Goal: Task Accomplishment & Management: Manage account settings

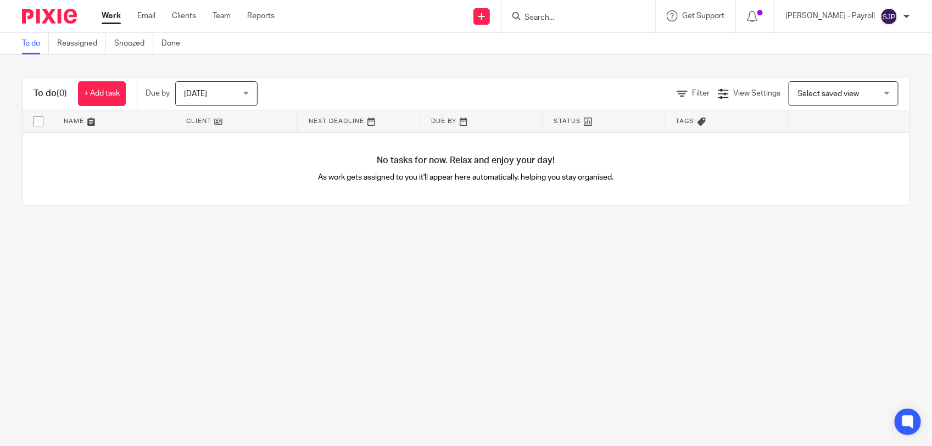
click at [544, 15] on input "Search" at bounding box center [573, 18] width 99 height 10
paste input "EVEN FLOORS"
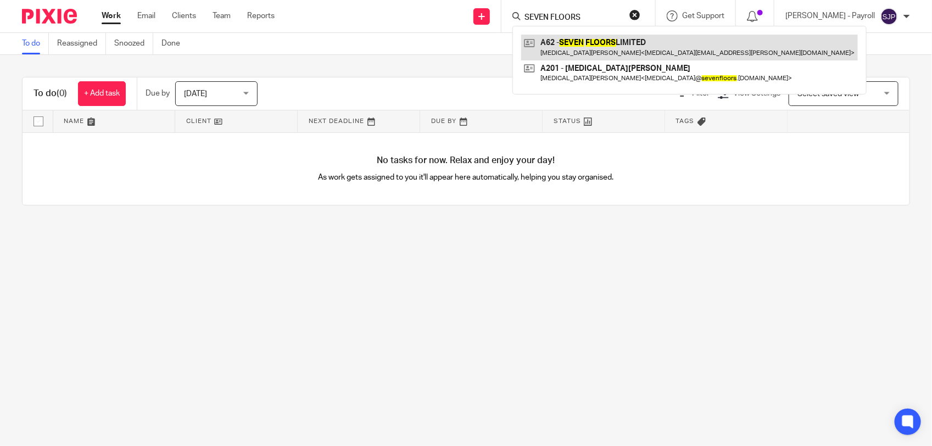
type input "SEVEN FLOORS"
click at [583, 48] on link at bounding box center [689, 47] width 337 height 25
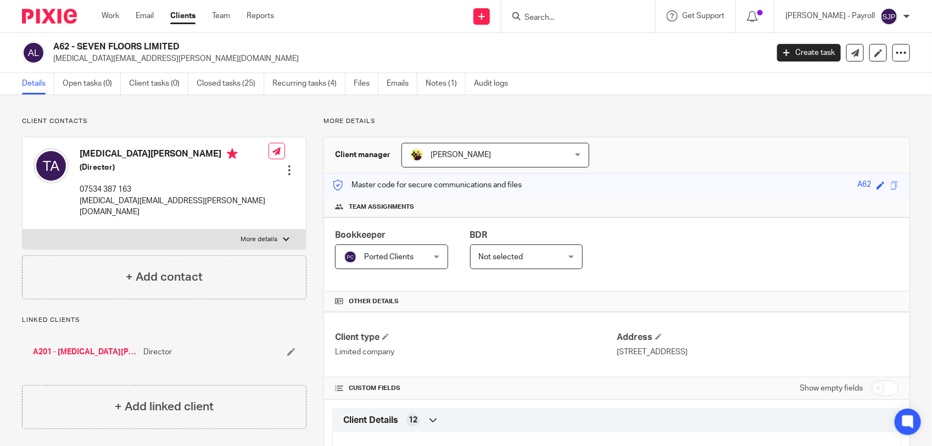
click at [569, 18] on input "Search" at bounding box center [573, 18] width 99 height 10
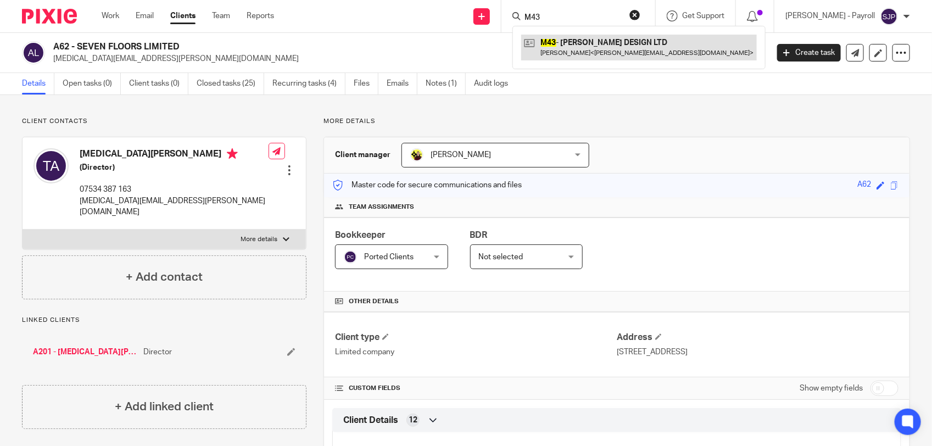
type input "M43"
click at [580, 49] on link at bounding box center [639, 47] width 236 height 25
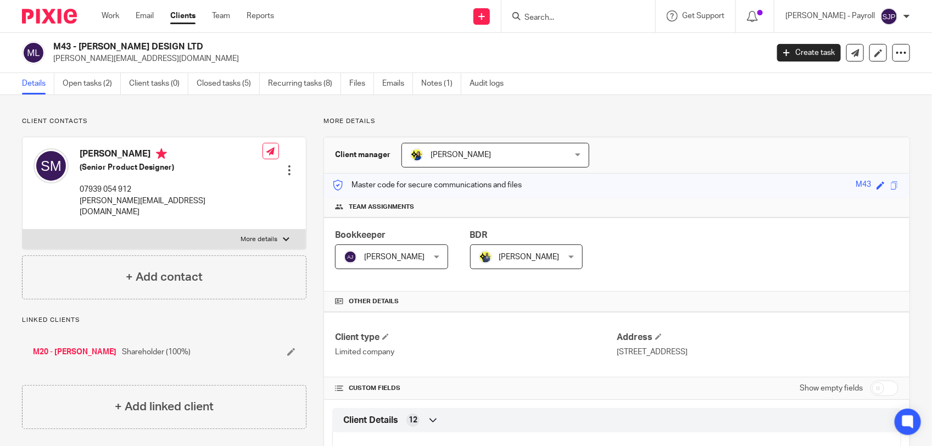
drag, startPoint x: 207, startPoint y: 49, endPoint x: 80, endPoint y: 47, distance: 127.5
click at [80, 47] on h2 "M43 - [PERSON_NAME] DESIGN LTD" at bounding box center [336, 47] width 566 height 12
copy h2 "SARAH MAHER DESIGN LTD"
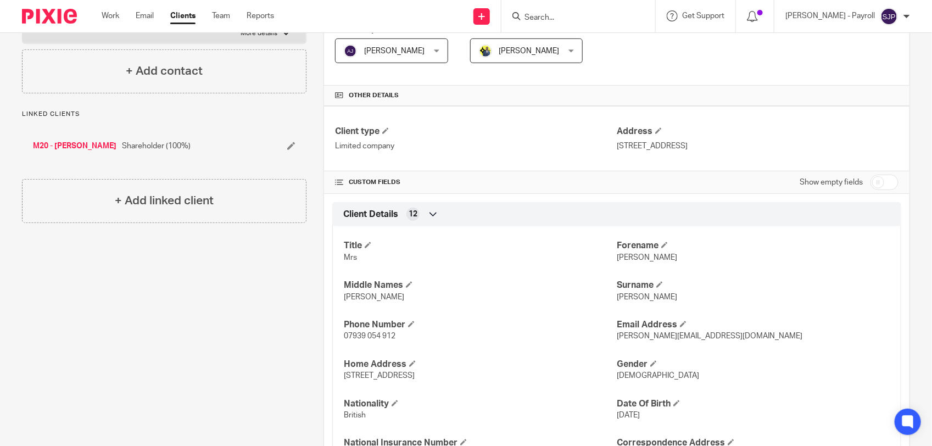
scroll to position [275, 0]
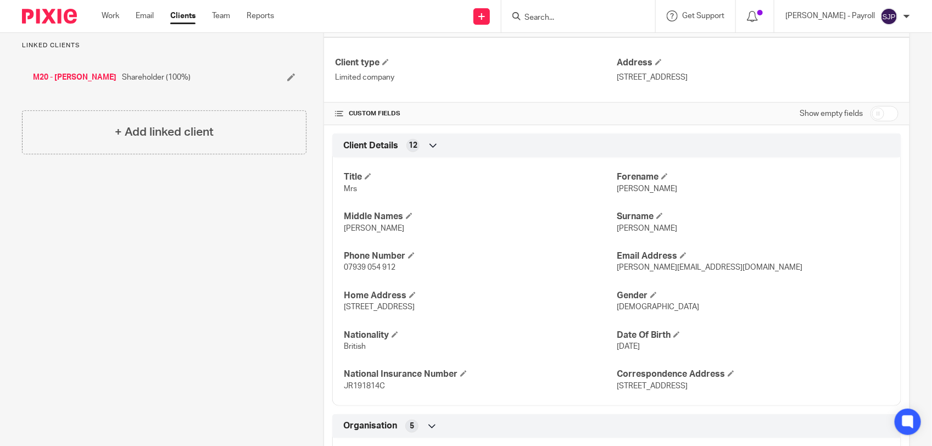
click at [617, 188] on span "Sarah" at bounding box center [647, 189] width 60 height 8
copy span "[PERSON_NAME]"
click at [355, 229] on span "Louise" at bounding box center [374, 229] width 60 height 8
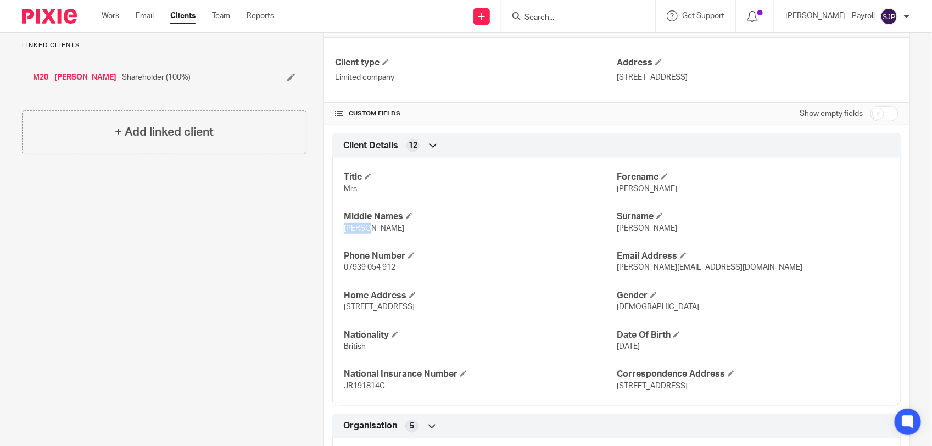
copy span "Louise"
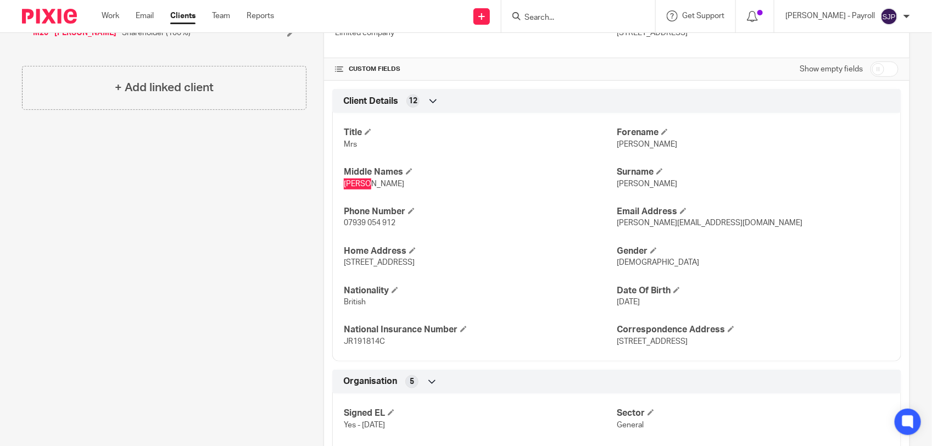
scroll to position [343, 0]
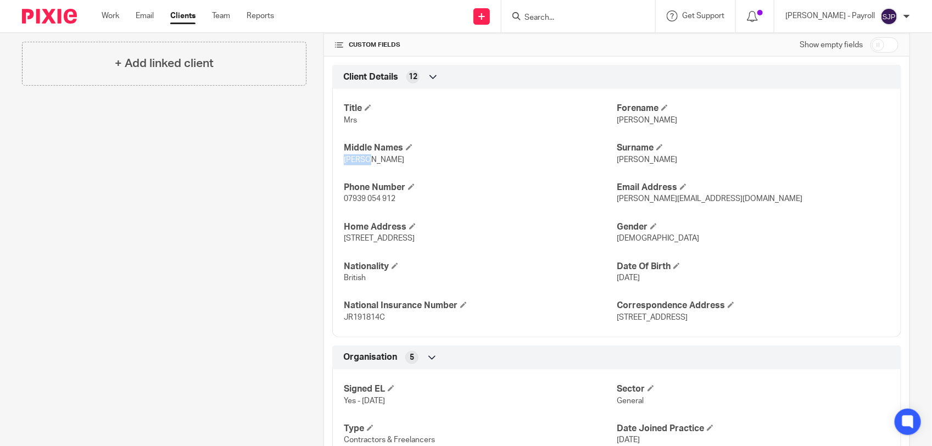
drag, startPoint x: 338, startPoint y: 245, endPoint x: 450, endPoint y: 243, distance: 112.1
click at [450, 243] on div "Title Mrs Forename Sarah Middle Names Louise Surname Maher Phone Number 07939 0…" at bounding box center [616, 209] width 569 height 257
copy span "204 Twickenham Road, London,"
click at [561, 279] on p "British" at bounding box center [480, 277] width 273 height 11
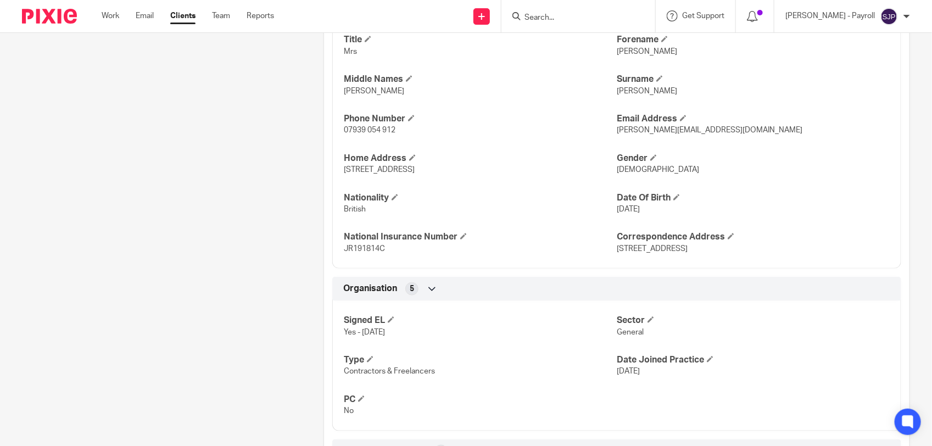
scroll to position [275, 0]
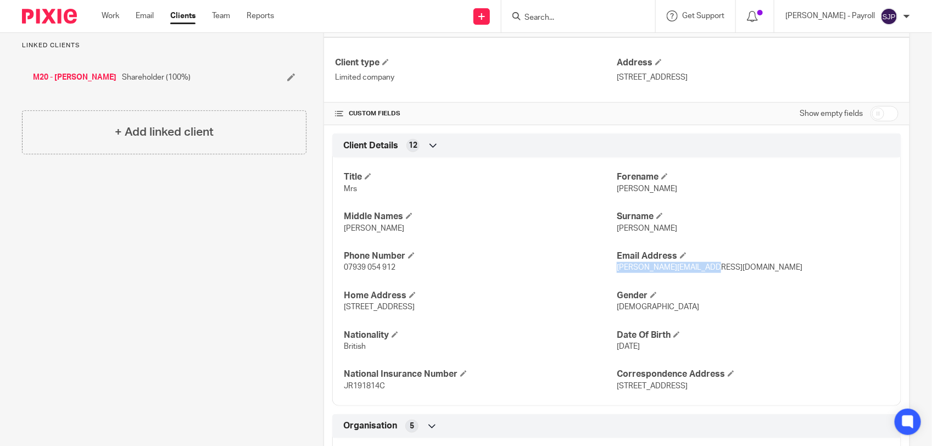
drag, startPoint x: 706, startPoint y: 268, endPoint x: 610, endPoint y: 271, distance: 95.6
click at [617, 271] on p "sarah@sarahyoung.design" at bounding box center [753, 267] width 273 height 11
copy span "sarah@sarahyoung.design"
click at [512, 219] on h4 "Middle Names" at bounding box center [480, 217] width 273 height 12
drag, startPoint x: 389, startPoint y: 386, endPoint x: 330, endPoint y: 388, distance: 58.8
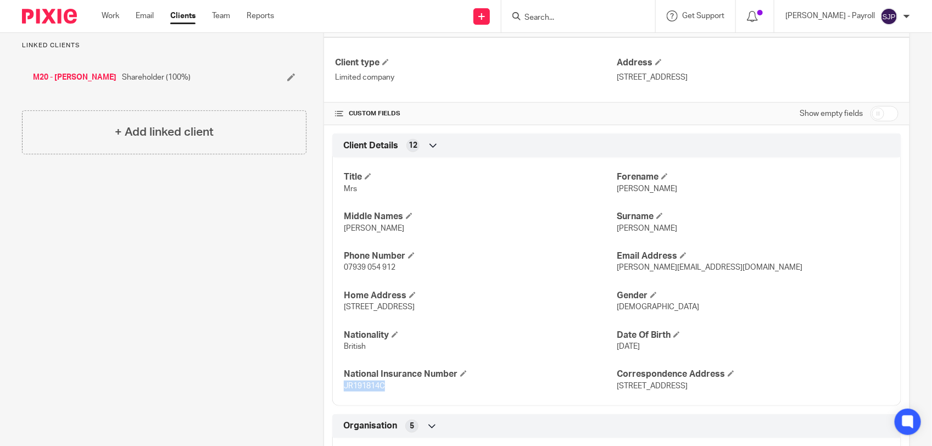
click at [332, 388] on div "Title Mrs Forename Sarah Middle Names Louise Surname Maher Phone Number 07939 0…" at bounding box center [616, 277] width 569 height 257
copy span "JR191814C"
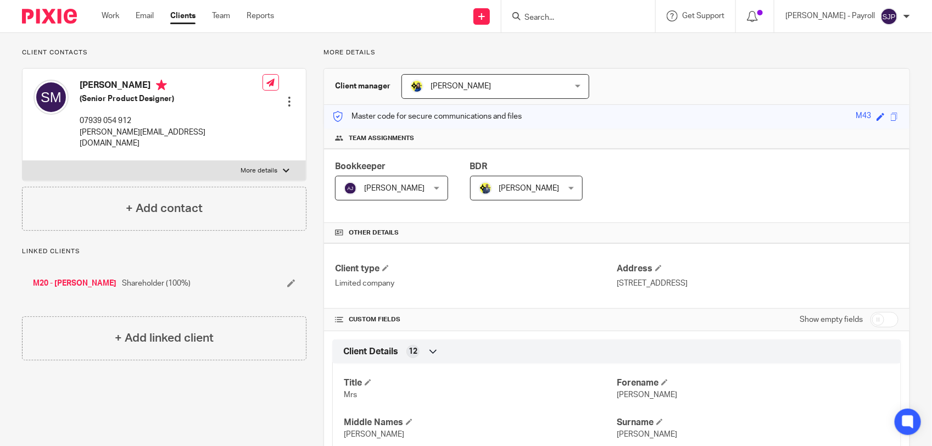
scroll to position [0, 0]
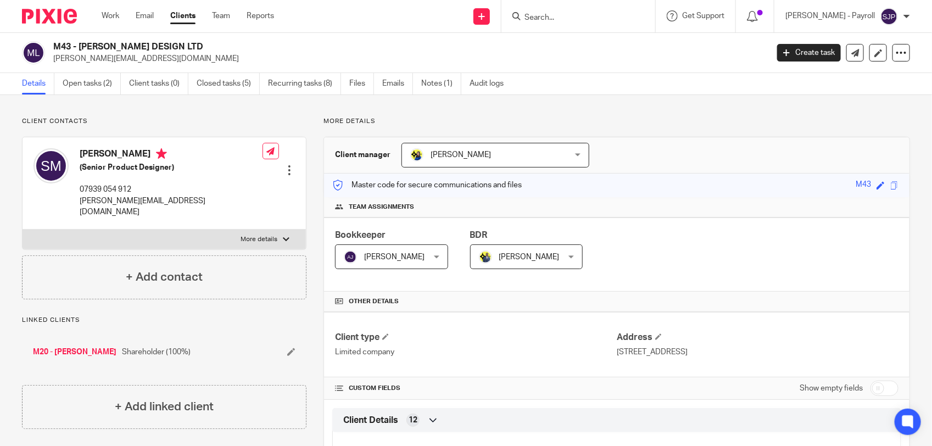
drag, startPoint x: 76, startPoint y: 155, endPoint x: 132, endPoint y: 154, distance: 56.1
click at [132, 154] on div "Sarah Maher (Senior Product Designer) 07939 054 912 sarah@sarahyoung.design" at bounding box center [148, 183] width 229 height 80
copy h4 "Sarah Maher"
drag, startPoint x: 179, startPoint y: 207, endPoint x: 80, endPoint y: 202, distance: 99.0
click at [80, 202] on div "Sarah Maher (Senior Product Designer) 07939 054 912 sarah@sarahyoung.design Edi…" at bounding box center [164, 183] width 283 height 92
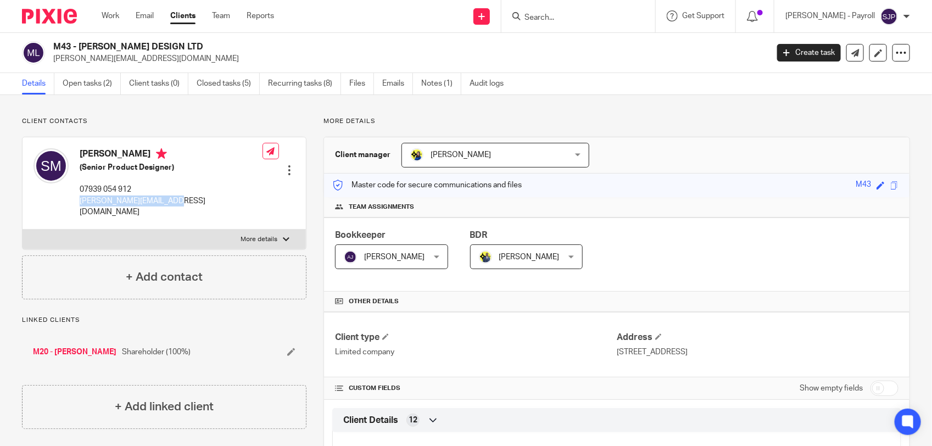
copy p "sarah@sarahyoung.design"
click at [104, 81] on link "Open tasks (2)" at bounding box center [92, 83] width 58 height 21
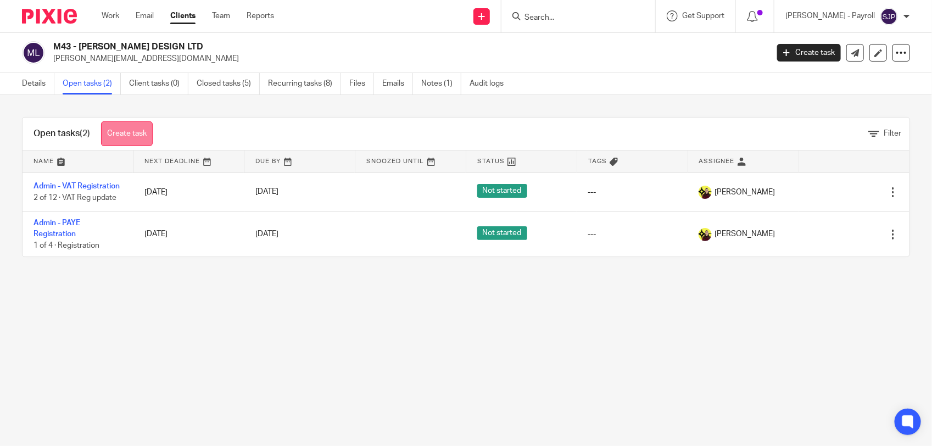
click at [142, 136] on link "Create task" at bounding box center [127, 133] width 52 height 25
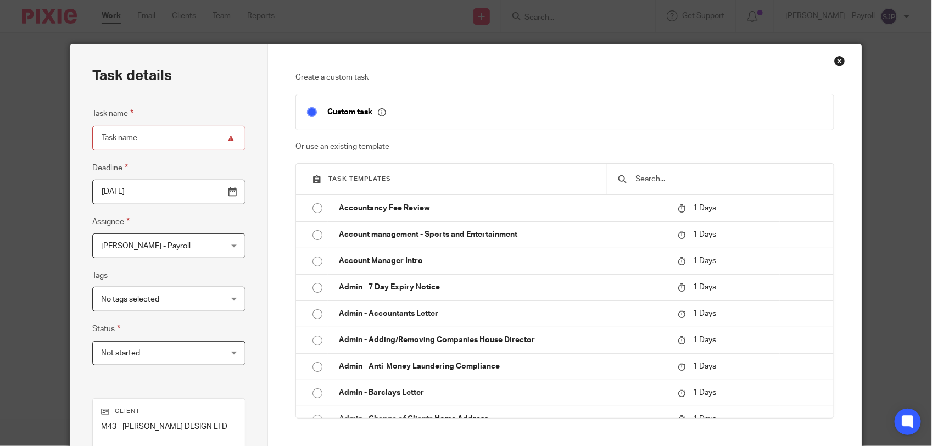
click at [703, 179] on input "text" at bounding box center [729, 179] width 188 height 12
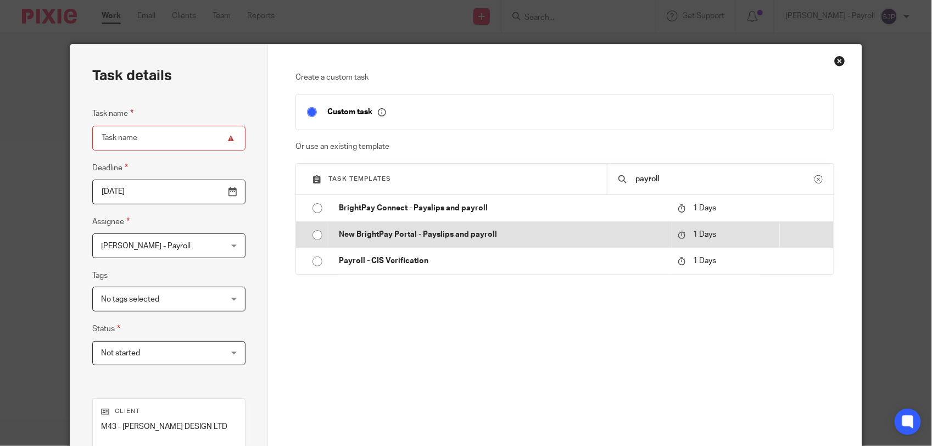
type input "payroll"
click at [394, 237] on p "New BrightPay Portal - Payslips and payroll" at bounding box center [503, 234] width 328 height 11
type input "[DATE]"
type input "New BrightPay Portal - Payslips and payroll"
checkbox input "false"
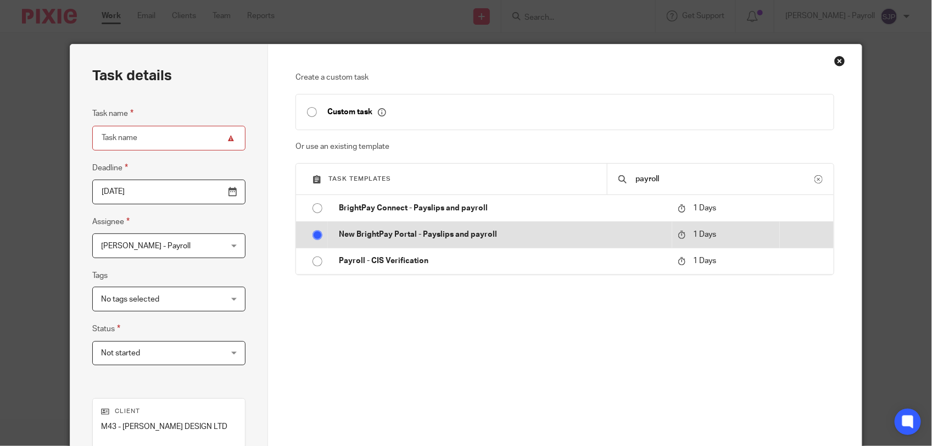
radio input "true"
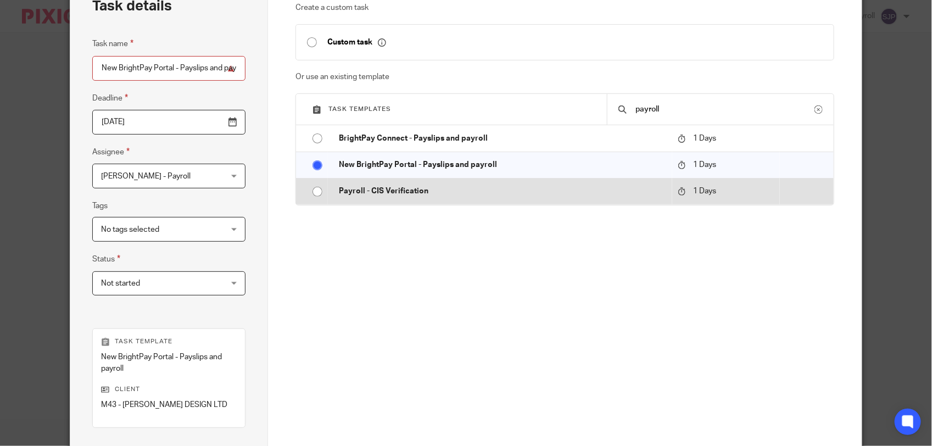
scroll to position [137, 0]
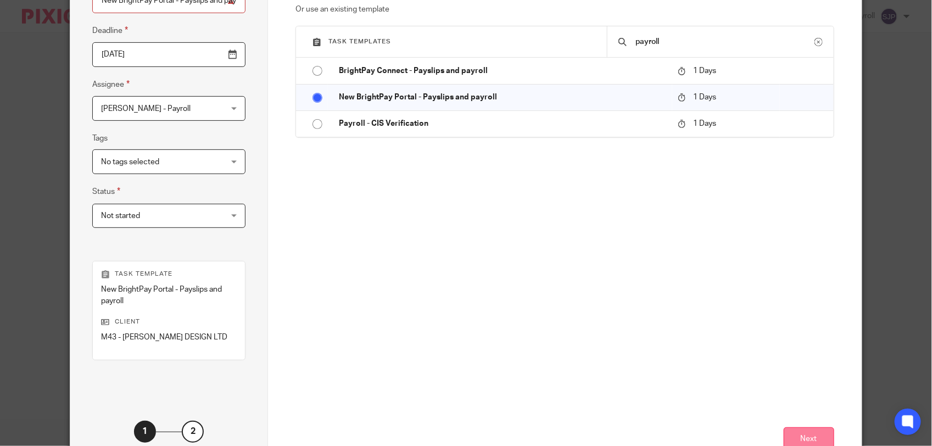
click at [803, 428] on button "Next" at bounding box center [809, 439] width 51 height 24
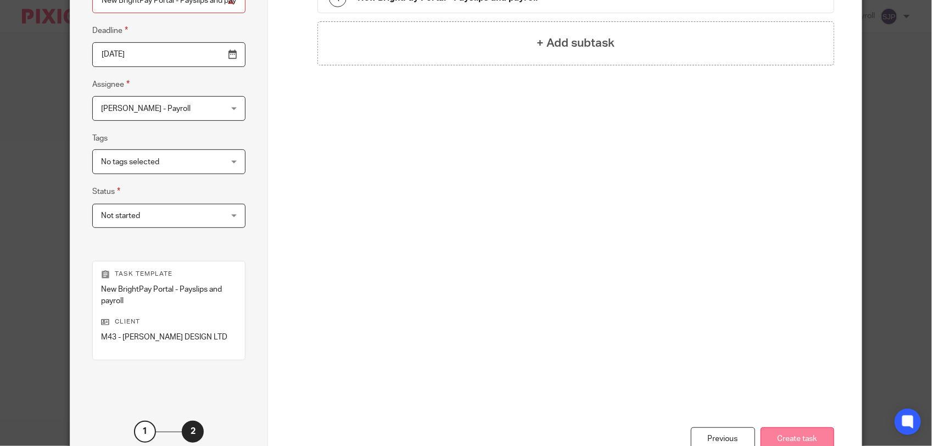
click at [775, 434] on button "Create task" at bounding box center [798, 439] width 74 height 24
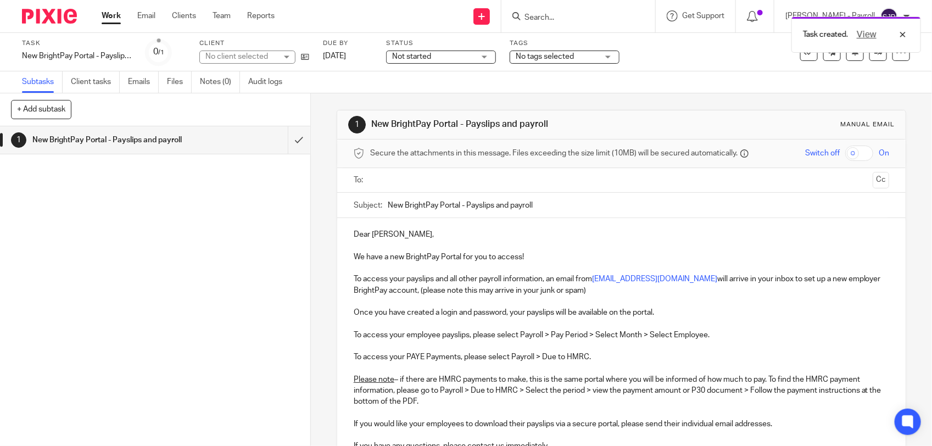
click at [401, 180] on input "text" at bounding box center [621, 180] width 494 height 13
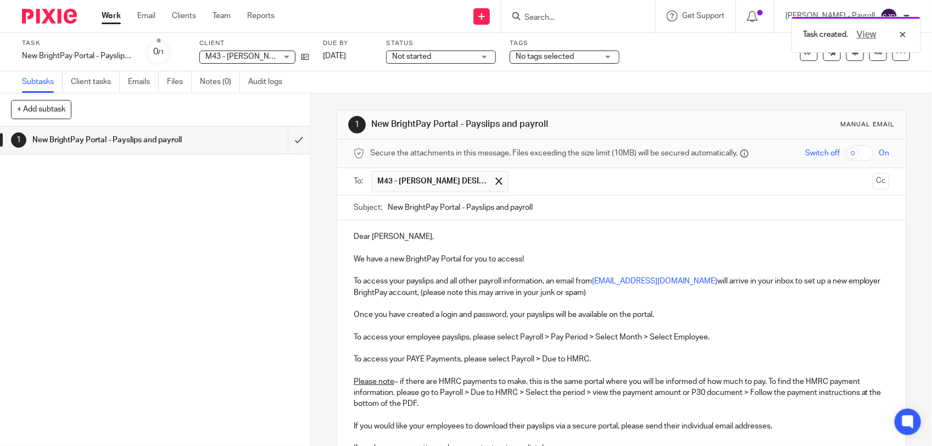
scroll to position [161, 0]
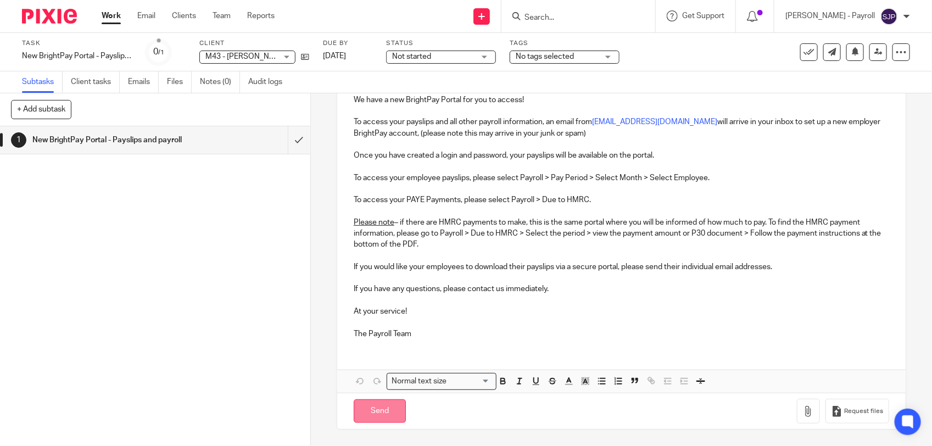
click at [361, 416] on input "Send" at bounding box center [380, 411] width 52 height 24
type input "Sent"
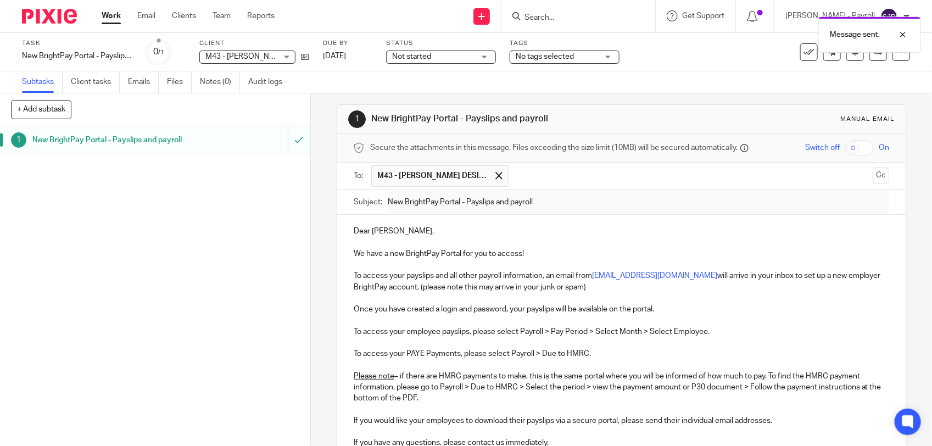
scroll to position [0, 0]
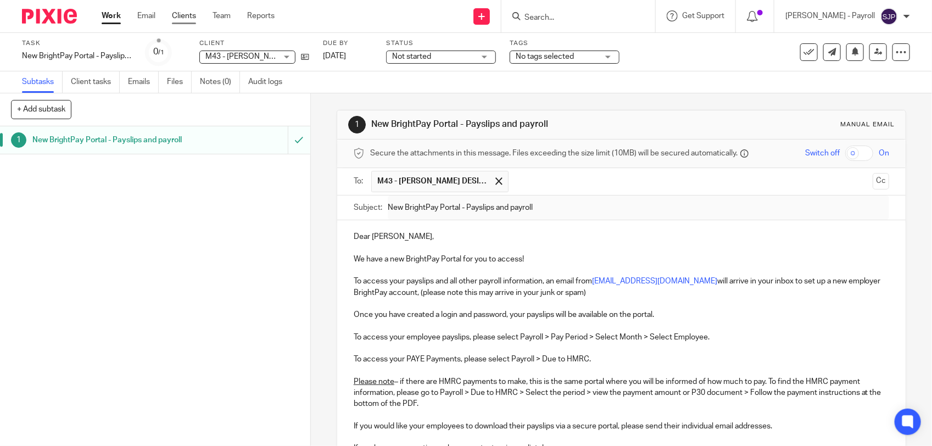
click at [176, 14] on link "Clients" at bounding box center [184, 15] width 24 height 11
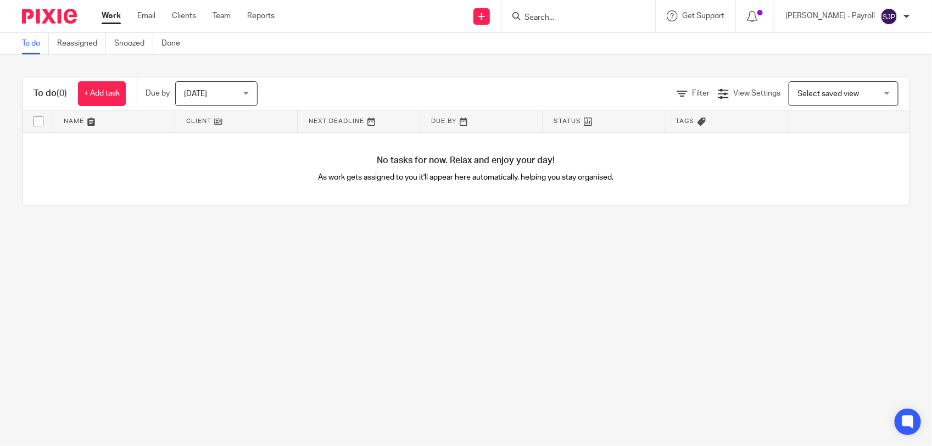
click at [586, 15] on input "Search" at bounding box center [573, 18] width 99 height 10
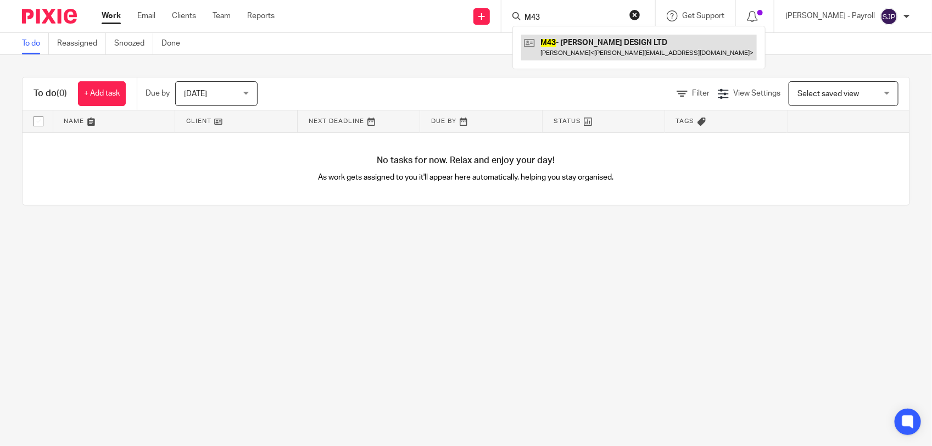
type input "M43"
click at [581, 51] on link at bounding box center [639, 47] width 236 height 25
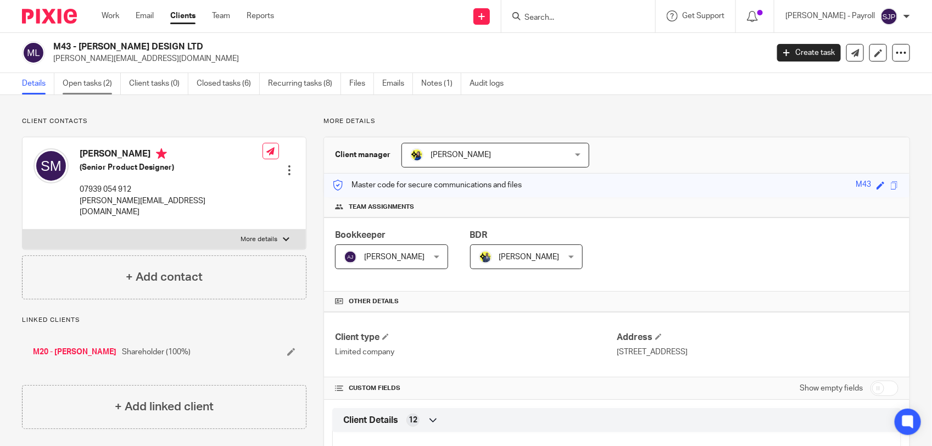
click at [92, 89] on link "Open tasks (2)" at bounding box center [92, 83] width 58 height 21
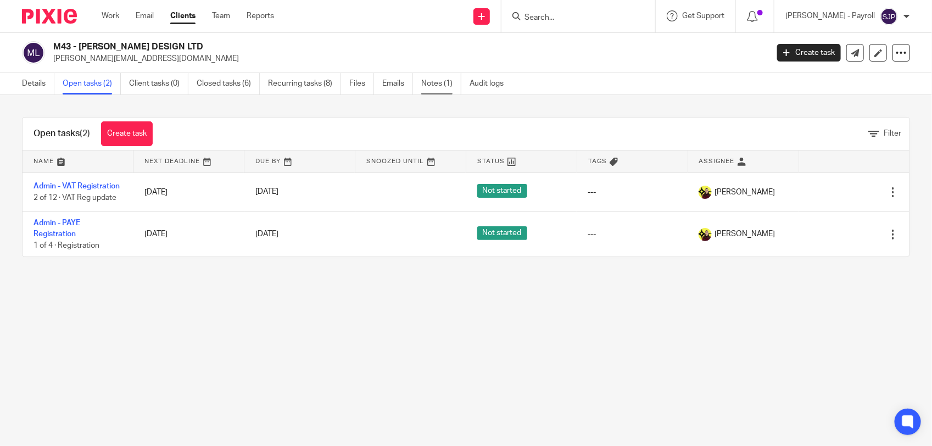
click at [437, 88] on link "Notes (1)" at bounding box center [441, 83] width 40 height 21
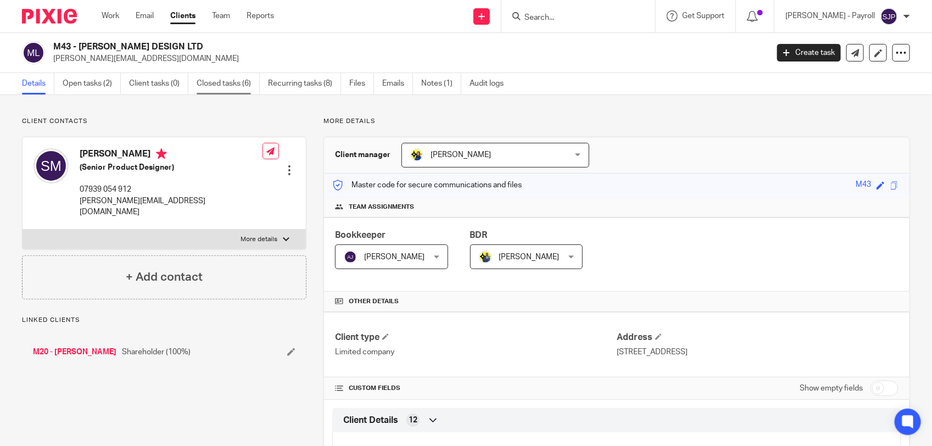
click at [215, 81] on link "Closed tasks (6)" at bounding box center [228, 83] width 63 height 21
click at [215, 16] on link "Team" at bounding box center [221, 15] width 18 height 11
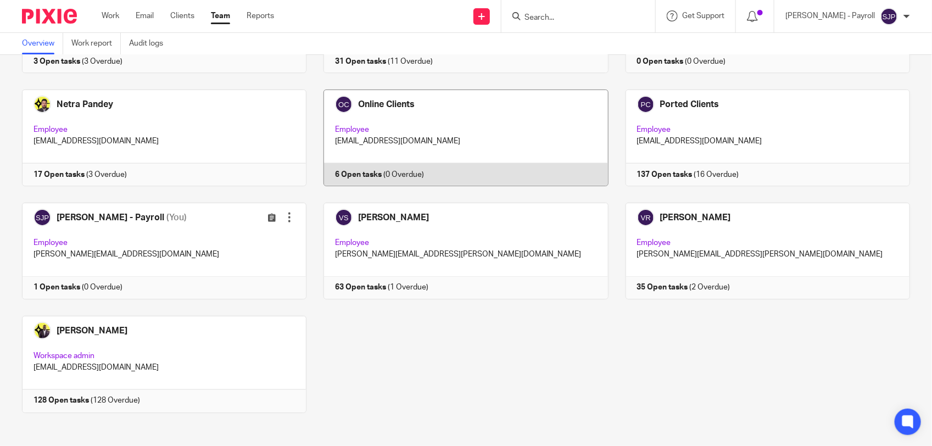
scroll to position [716, 0]
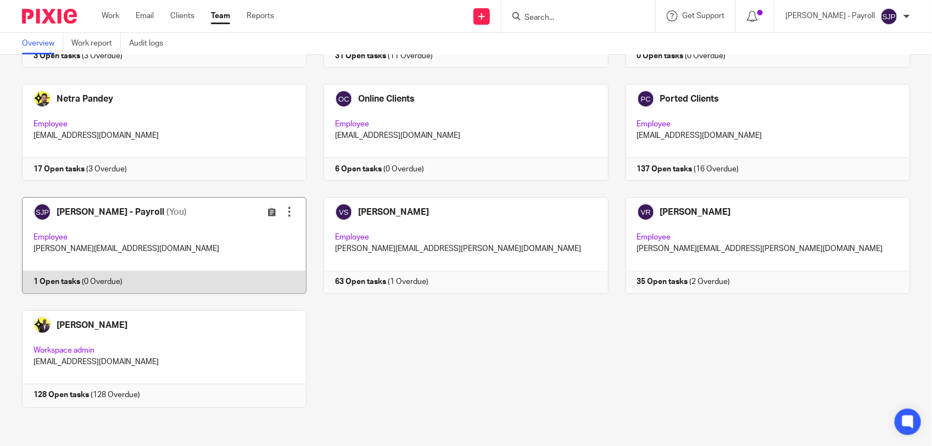
click at [172, 279] on link at bounding box center [156, 245] width 302 height 97
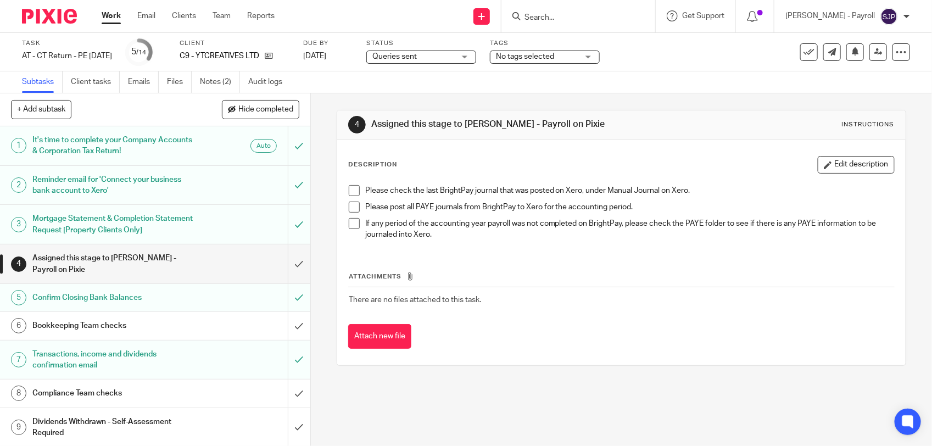
click at [350, 191] on span at bounding box center [354, 190] width 11 height 11
click at [349, 207] on span at bounding box center [354, 207] width 11 height 11
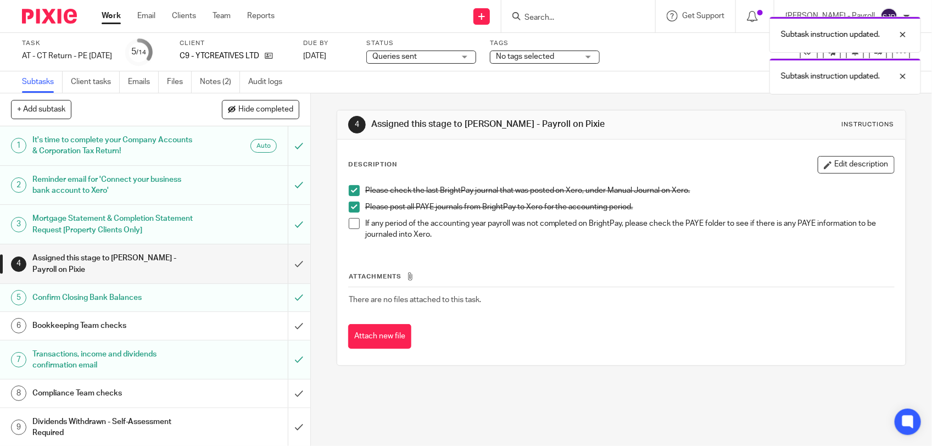
click at [352, 225] on span at bounding box center [354, 223] width 11 height 11
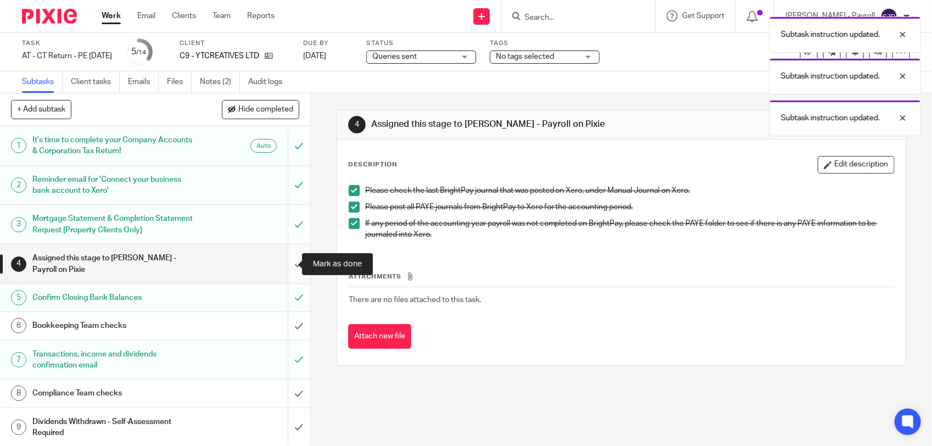
click at [287, 261] on input "submit" at bounding box center [155, 263] width 310 height 39
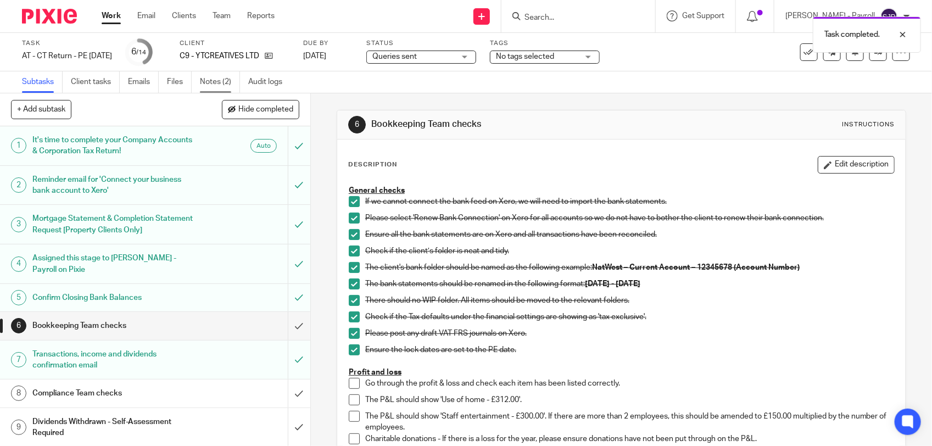
click at [231, 83] on link "Notes (2)" at bounding box center [220, 81] width 40 height 21
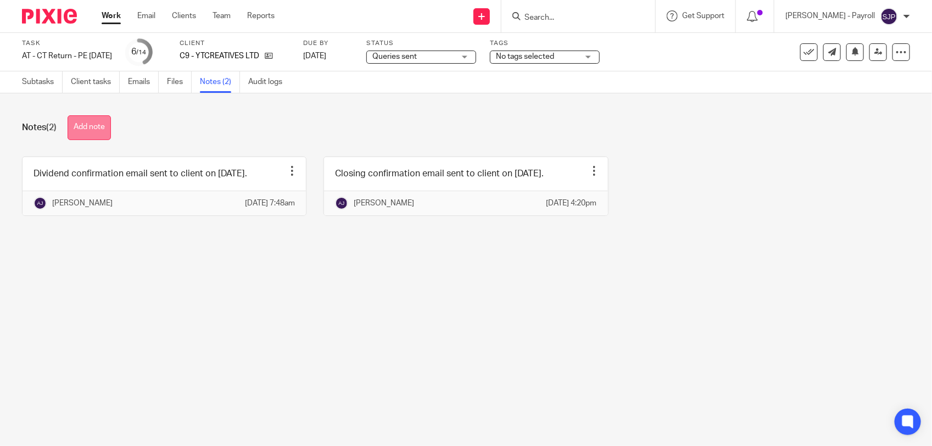
click at [106, 127] on button "Add note" at bounding box center [89, 127] width 43 height 25
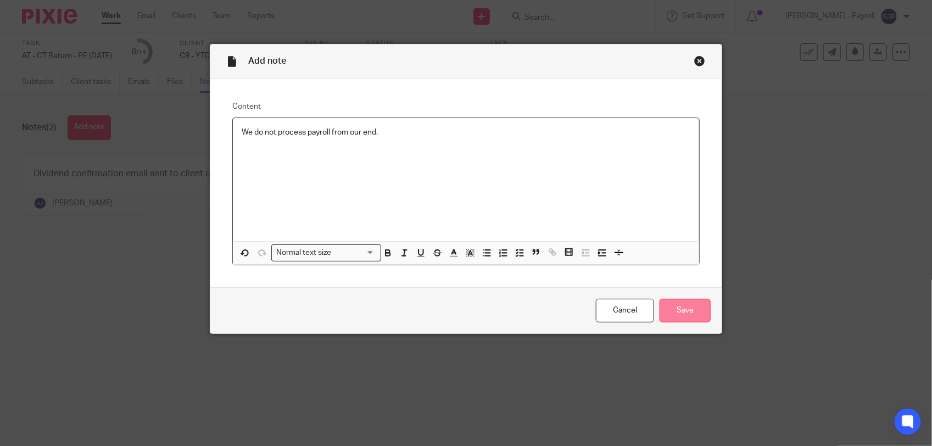
click at [680, 312] on input "Save" at bounding box center [685, 311] width 51 height 24
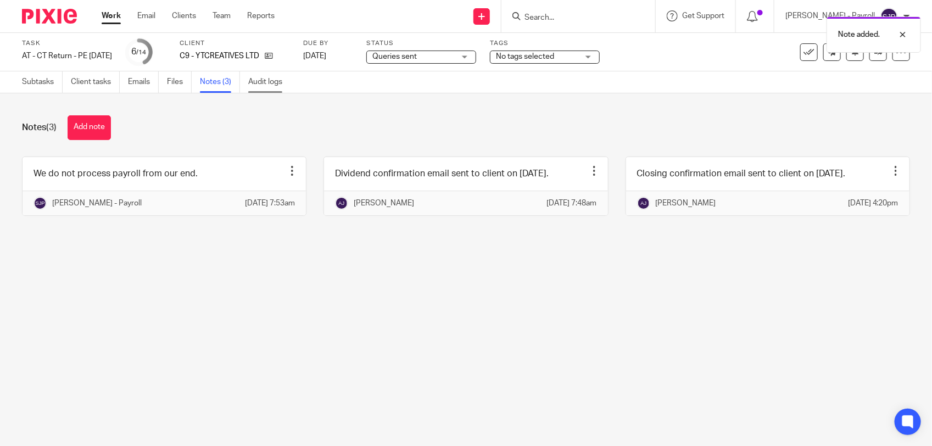
click at [276, 78] on link "Audit logs" at bounding box center [269, 81] width 42 height 21
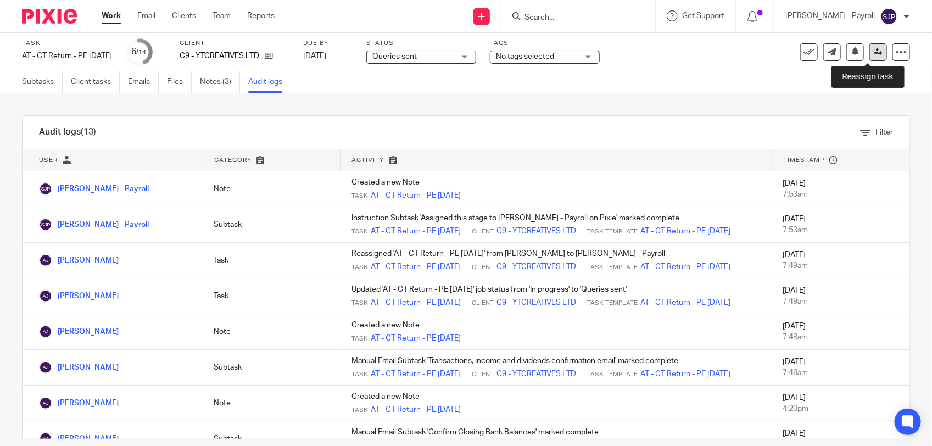
click at [875, 53] on icon at bounding box center [879, 52] width 8 height 8
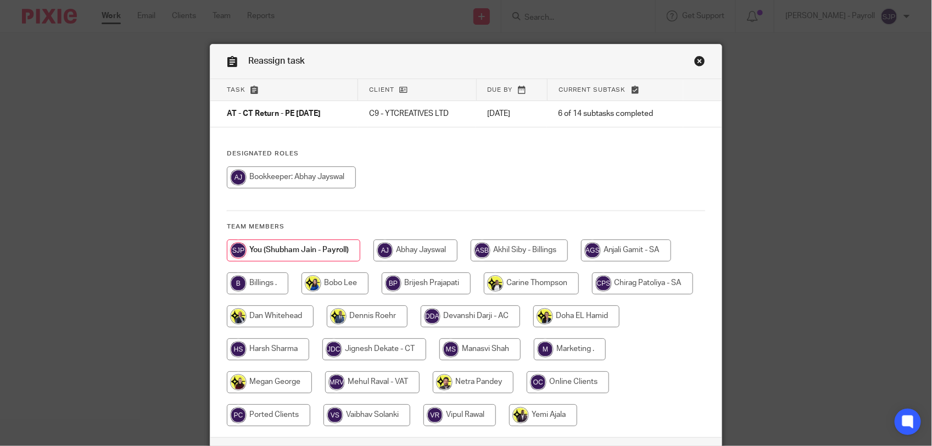
click at [331, 174] on input "radio" at bounding box center [291, 177] width 129 height 22
radio input "true"
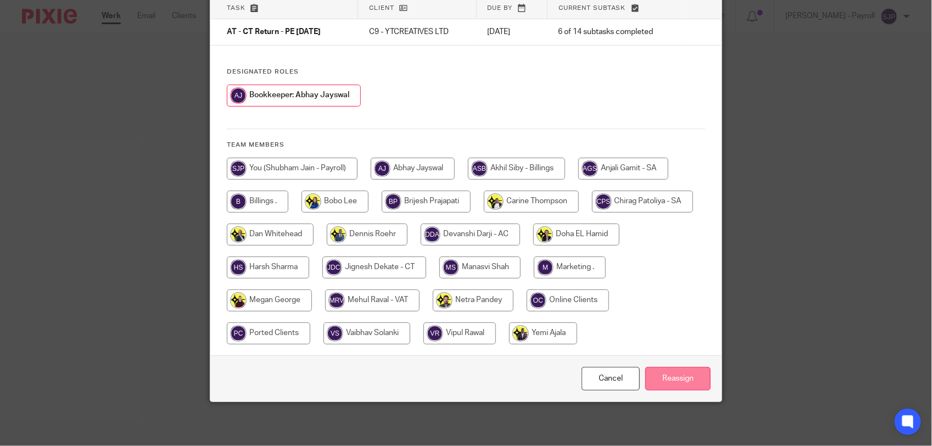
click at [655, 378] on input "Reassign" at bounding box center [677, 379] width 65 height 24
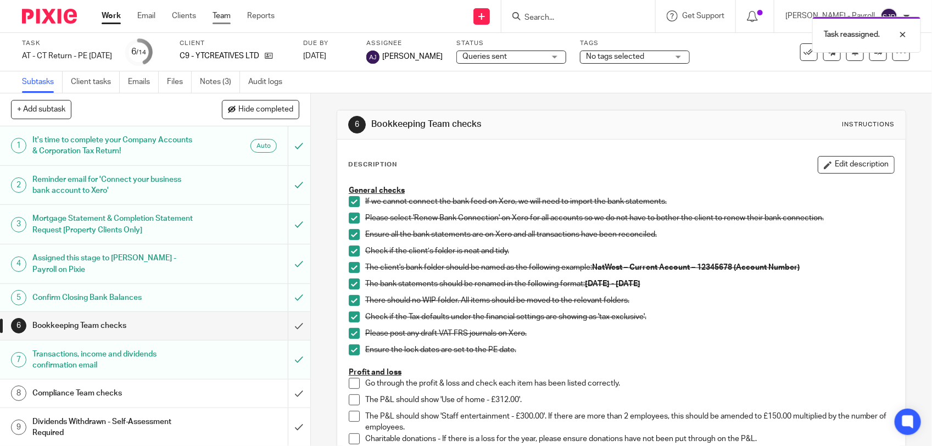
click at [216, 16] on link "Team" at bounding box center [222, 15] width 18 height 11
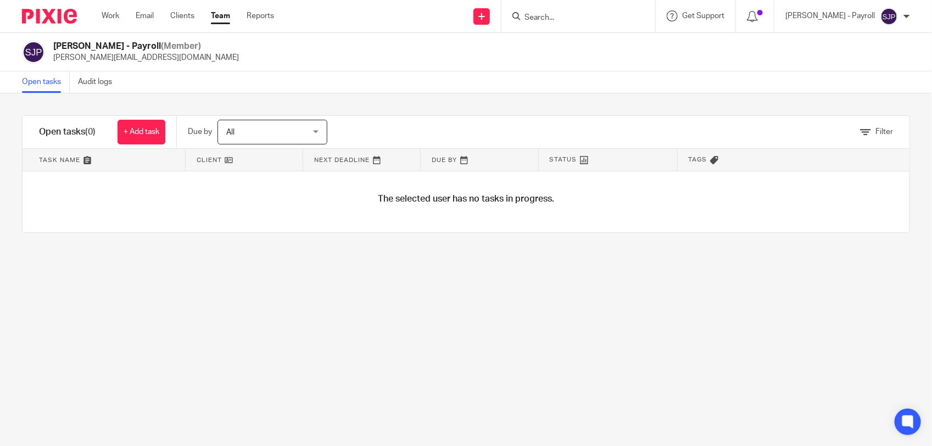
click at [226, 20] on link "Team" at bounding box center [220, 15] width 19 height 11
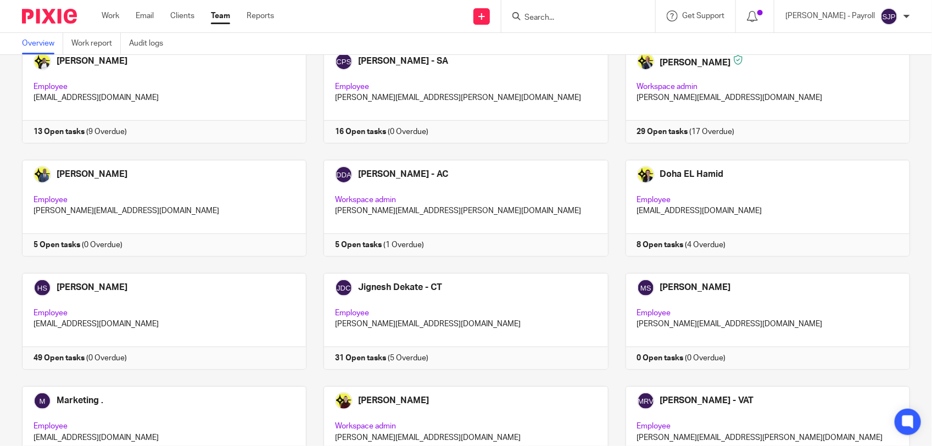
scroll to position [275, 0]
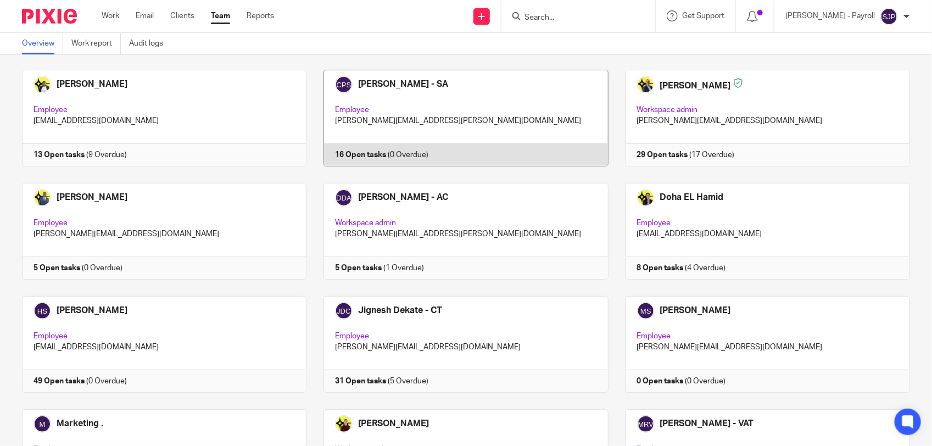
click at [526, 162] on link at bounding box center [458, 118] width 302 height 97
